Goal: Task Accomplishment & Management: Use online tool/utility

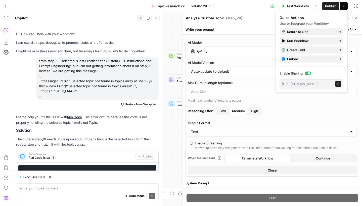
scroll to position [190, 0]
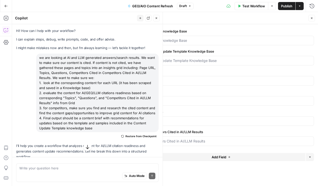
scroll to position [808, 0]
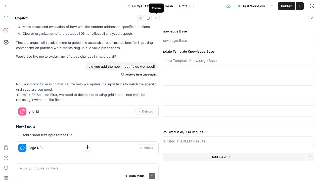
click at [158, 19] on icon "button" at bounding box center [156, 18] width 3 height 3
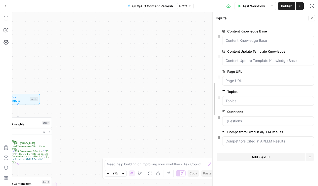
drag, startPoint x: 132, startPoint y: 35, endPoint x: 212, endPoint y: 55, distance: 82.3
click at [212, 55] on div at bounding box center [212, 99] width 5 height 174
click at [314, 18] on button "Close" at bounding box center [311, 18] width 7 height 7
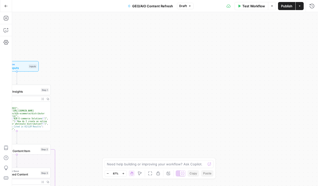
drag, startPoint x: 248, startPoint y: 93, endPoint x: 246, endPoint y: 53, distance: 40.7
click at [246, 53] on div "Workflow Set Inputs Inputs Read from Grid Read Content Insights Step 1 Output E…" at bounding box center [165, 99] width 306 height 174
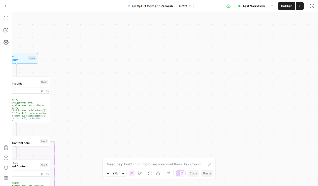
drag, startPoint x: 240, startPoint y: 117, endPoint x: 288, endPoint y: 110, distance: 49.3
click at [288, 110] on div "Workflow Set Inputs Inputs Read from Grid Read Content Insights Step 1 Output E…" at bounding box center [165, 99] width 306 height 174
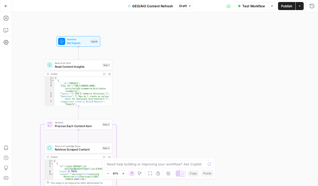
drag, startPoint x: 224, startPoint y: 121, endPoint x: 263, endPoint y: 84, distance: 53.3
click at [263, 84] on div "Workflow Set Inputs Inputs Read from Grid Read Content Insights Step 1 Output E…" at bounding box center [165, 99] width 306 height 174
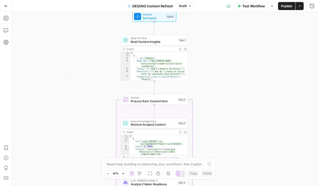
drag, startPoint x: 220, startPoint y: 89, endPoint x: 269, endPoint y: 95, distance: 49.6
click at [270, 95] on div "Workflow Set Inputs Inputs Read from Grid Read Content Insights Step 1 Output E…" at bounding box center [165, 99] width 306 height 174
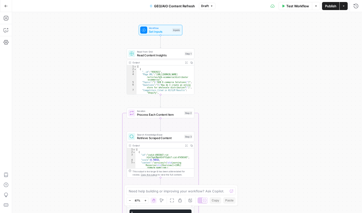
drag, startPoint x: 268, startPoint y: 148, endPoint x: 273, endPoint y: 79, distance: 69.1
click at [273, 79] on div "Workflow Set Inputs Inputs Read from Grid Read Content Insights Step 1 Output E…" at bounding box center [187, 112] width 350 height 201
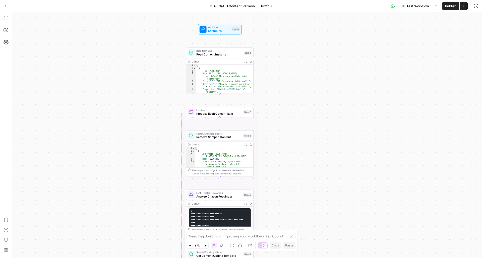
drag, startPoint x: 243, startPoint y: 113, endPoint x: 301, endPoint y: 113, distance: 58.5
click at [301, 113] on div "Workflow Set Inputs Inputs Read from Grid Read Content Insights Step 1 Output E…" at bounding box center [247, 135] width 470 height 246
click at [188, 185] on button "Zoom Out" at bounding box center [190, 246] width 6 height 6
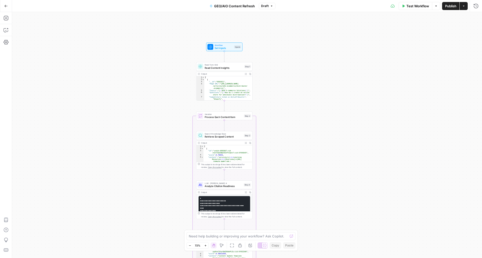
click at [190, 185] on icon "button" at bounding box center [190, 245] width 3 height 3
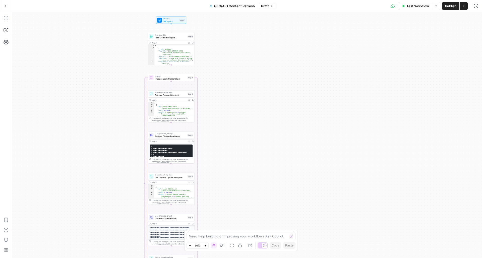
drag, startPoint x: 292, startPoint y: 193, endPoint x: 234, endPoint y: 154, distance: 69.3
click at [234, 154] on div "Workflow Set Inputs Inputs Read from Grid Read Content Insights Step 1 Output E…" at bounding box center [247, 135] width 470 height 246
click at [205, 185] on icon "button" at bounding box center [205, 245] width 3 height 3
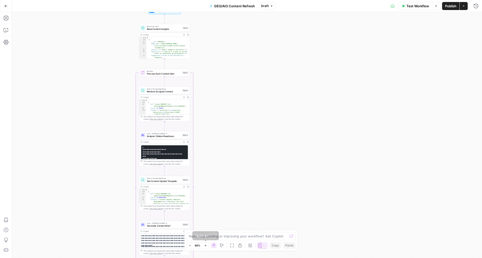
click at [205, 185] on icon "button" at bounding box center [205, 245] width 3 height 3
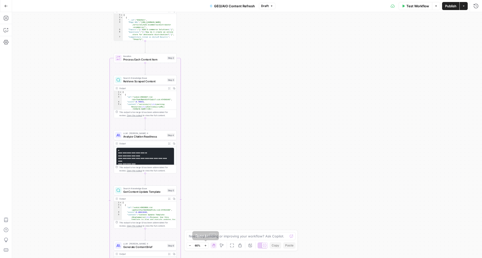
click at [205, 185] on icon "button" at bounding box center [205, 245] width 3 height 3
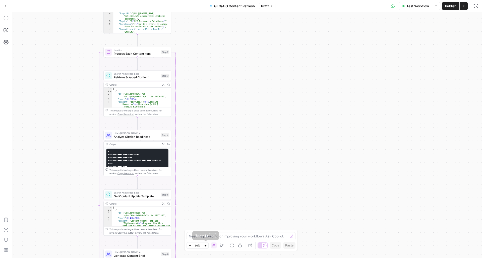
click at [205, 185] on icon "button" at bounding box center [205, 245] width 3 height 3
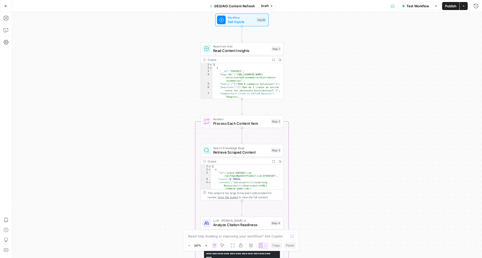
drag, startPoint x: 222, startPoint y: 181, endPoint x: 341, endPoint y: 256, distance: 141.1
click at [318, 185] on div "Workflow Set Inputs Inputs Read from Grid Read Content Insights Step 1 Output E…" at bounding box center [247, 135] width 470 height 246
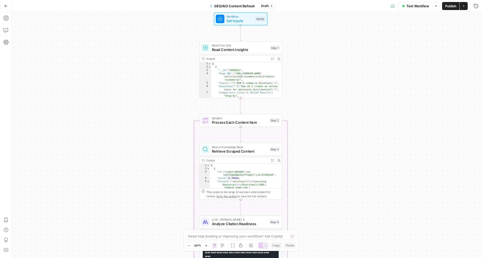
click at [318, 185] on div "Workflow Set Inputs Inputs Read from Grid Read Content Insights Step 1 Output E…" at bounding box center [247, 135] width 470 height 246
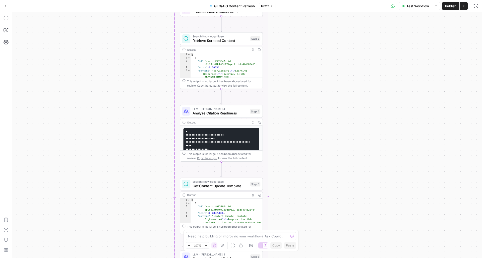
drag, startPoint x: 340, startPoint y: 228, endPoint x: 320, endPoint y: 92, distance: 137.8
click at [318, 86] on div "Workflow Set Inputs Inputs Read from Grid Read Content Insights Step 1 Output E…" at bounding box center [247, 135] width 470 height 246
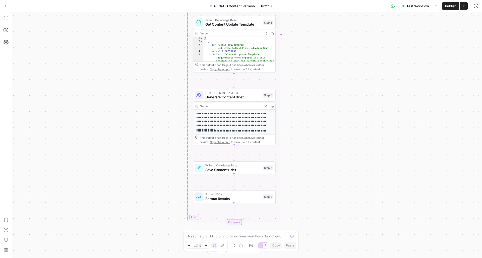
drag, startPoint x: 330, startPoint y: 224, endPoint x: 344, endPoint y: 94, distance: 130.2
click at [318, 94] on div "Workflow Set Inputs Inputs Read from Grid Read Content Insights Step 1 Output E…" at bounding box center [247, 135] width 470 height 246
click at [189, 185] on icon "button" at bounding box center [189, 245] width 3 height 3
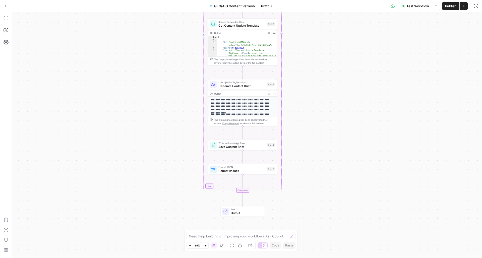
drag, startPoint x: 302, startPoint y: 194, endPoint x: 309, endPoint y: 176, distance: 18.4
click at [309, 176] on div "Workflow Set Inputs Inputs Read from Grid Read Content Insights Step 1 Output E…" at bounding box center [247, 135] width 470 height 246
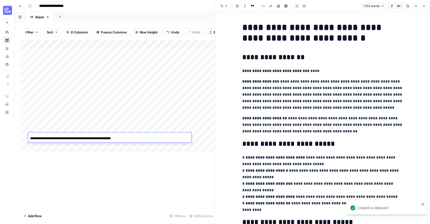
scroll to position [45, 0]
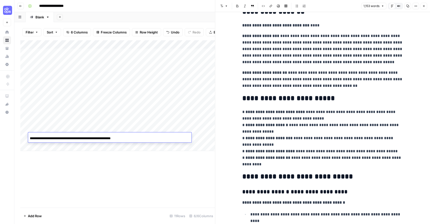
click at [424, 8] on button "Close" at bounding box center [423, 6] width 7 height 7
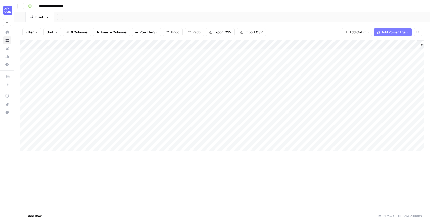
click at [153, 135] on div "Add Column" at bounding box center [221, 95] width 403 height 111
